Goal: Navigation & Orientation: Find specific page/section

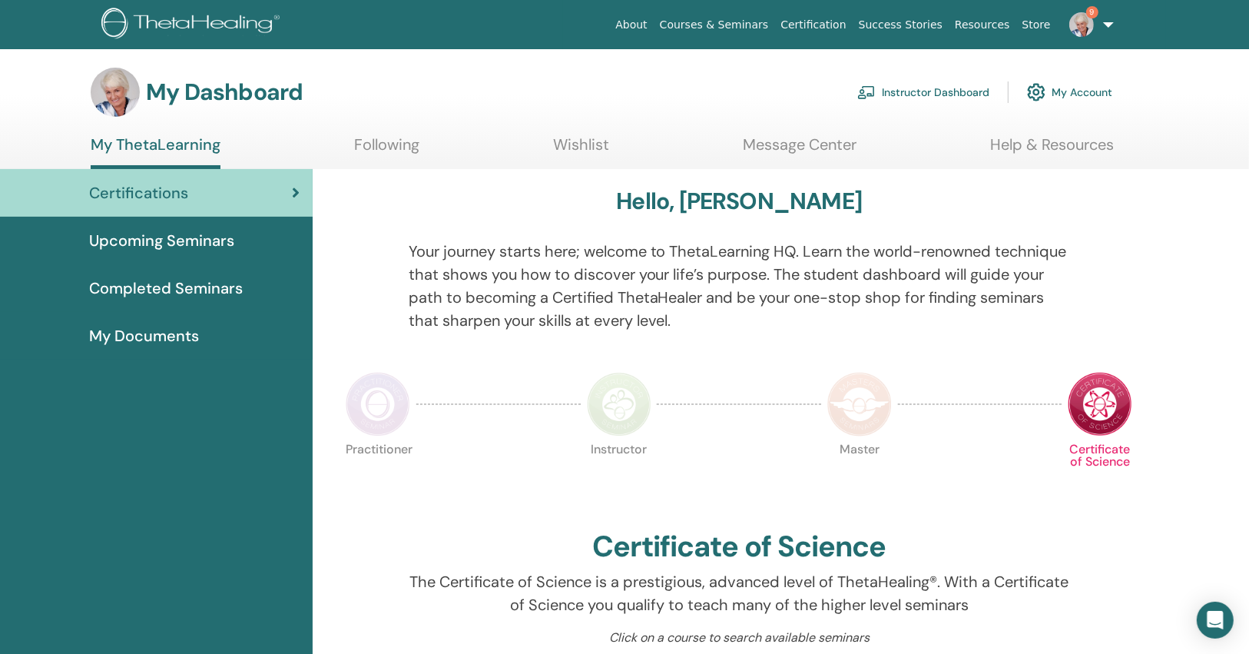
click at [1120, 29] on link "9" at bounding box center [1088, 24] width 63 height 49
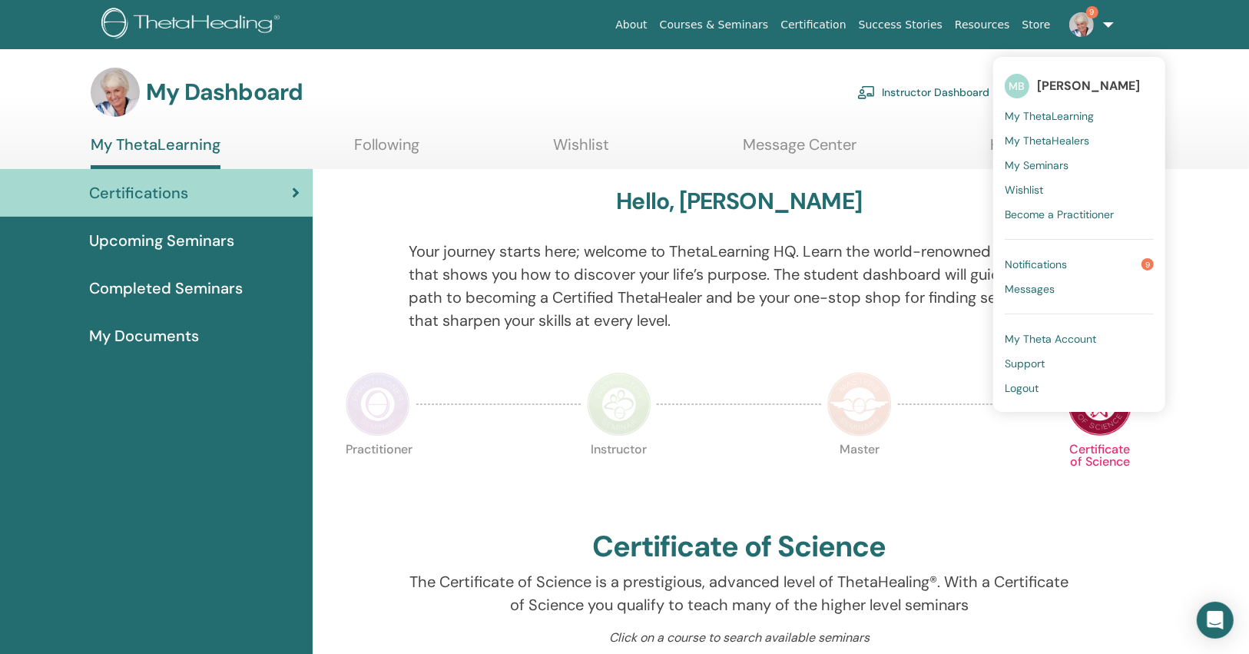
click at [1050, 262] on span "Notifications" at bounding box center [1036, 264] width 62 height 14
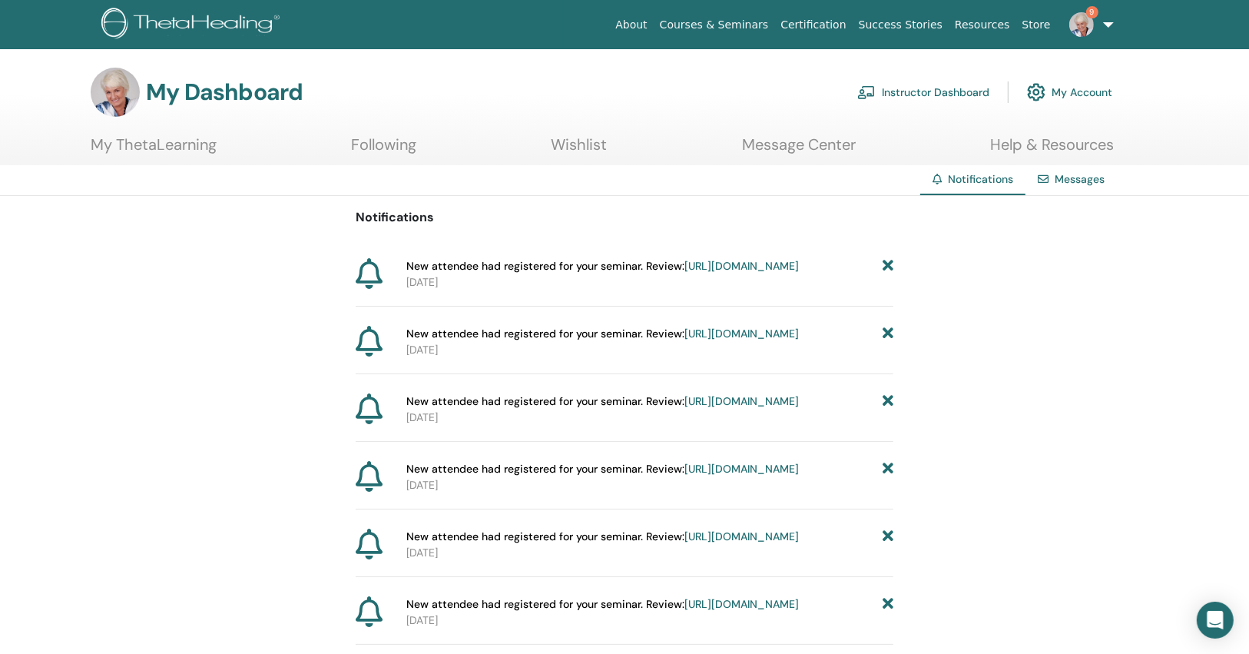
click at [685, 273] on link "[URL][DOMAIN_NAME]" at bounding box center [742, 266] width 114 height 14
